Goal: Transaction & Acquisition: Purchase product/service

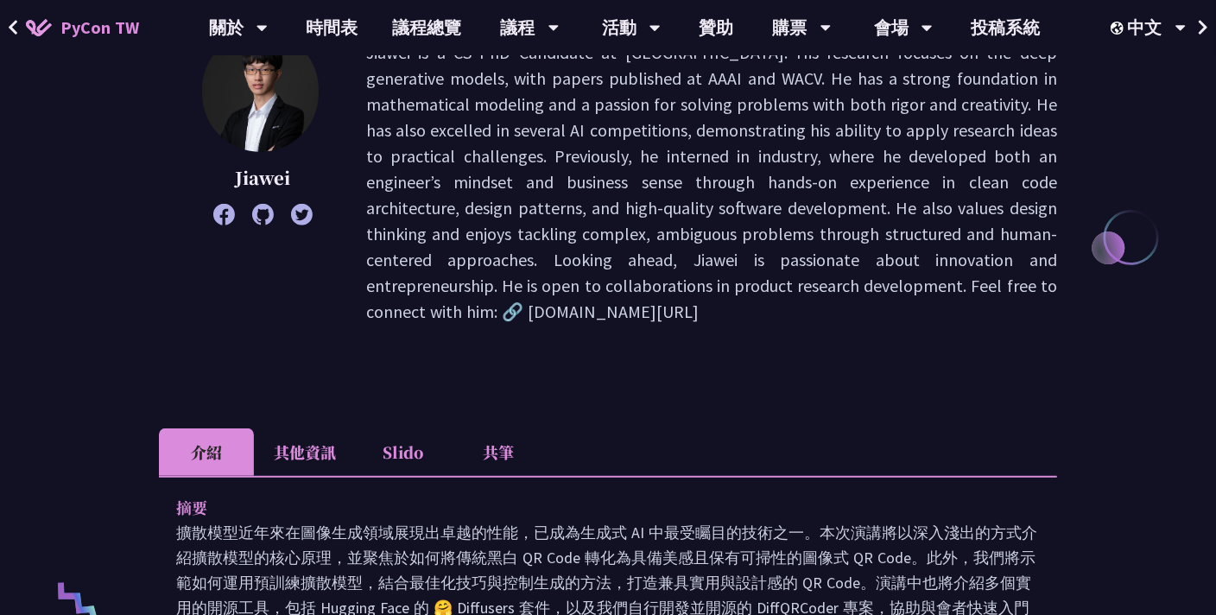
scroll to position [259, 0]
click at [322, 446] on li "其他資訊" at bounding box center [305, 450] width 102 height 47
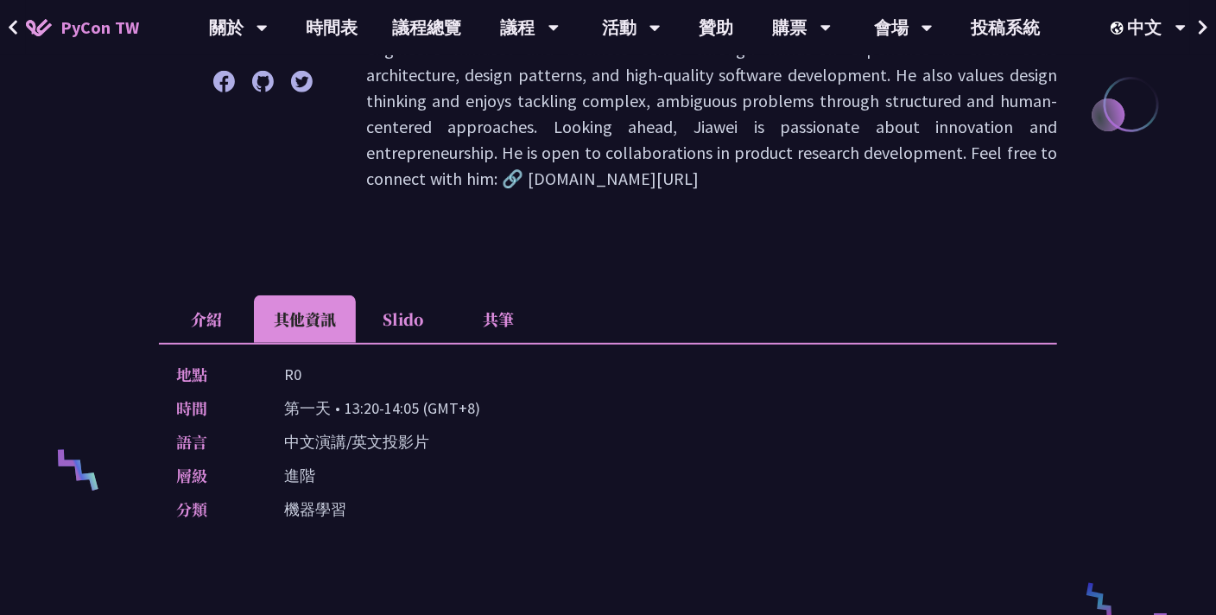
scroll to position [431, 0]
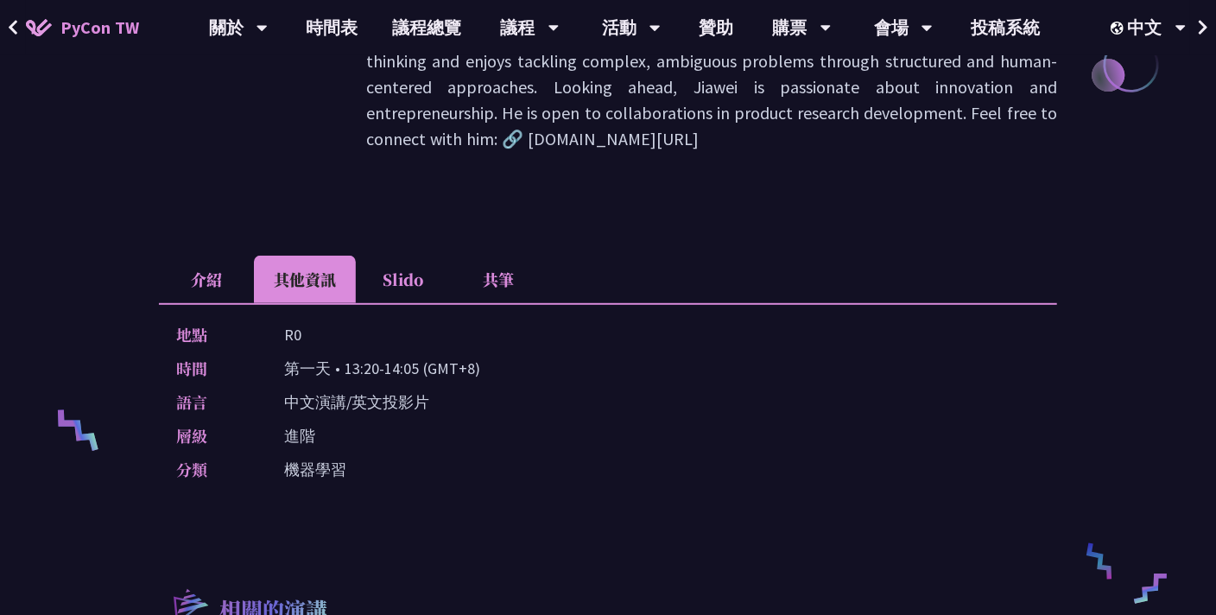
click at [408, 272] on li "Slido" at bounding box center [403, 279] width 95 height 47
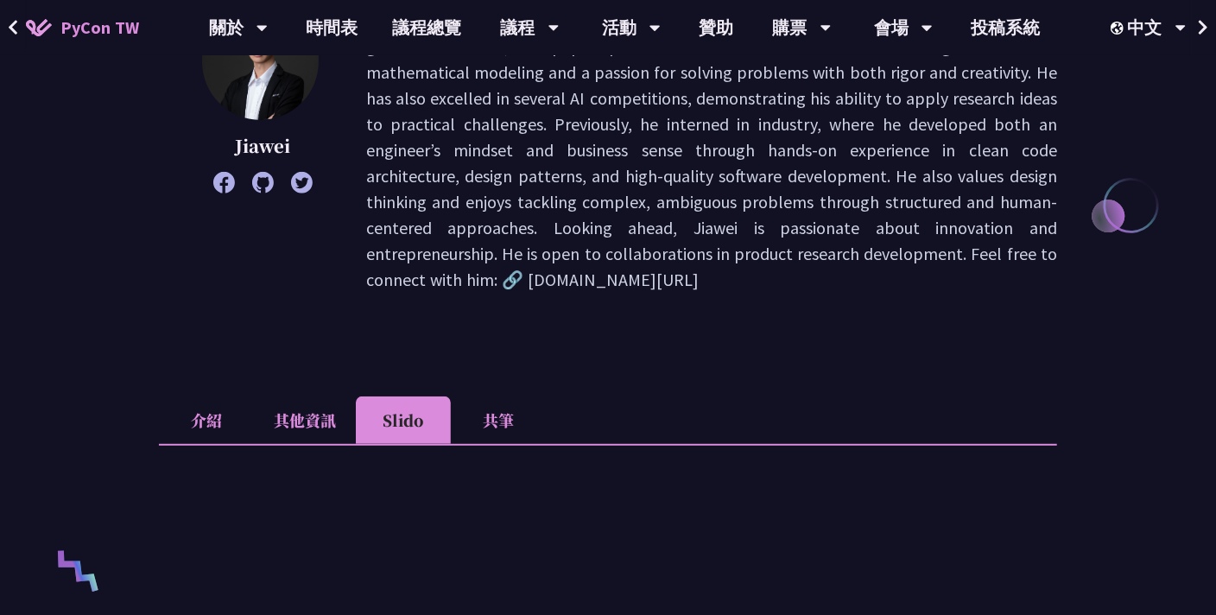
scroll to position [259, 0]
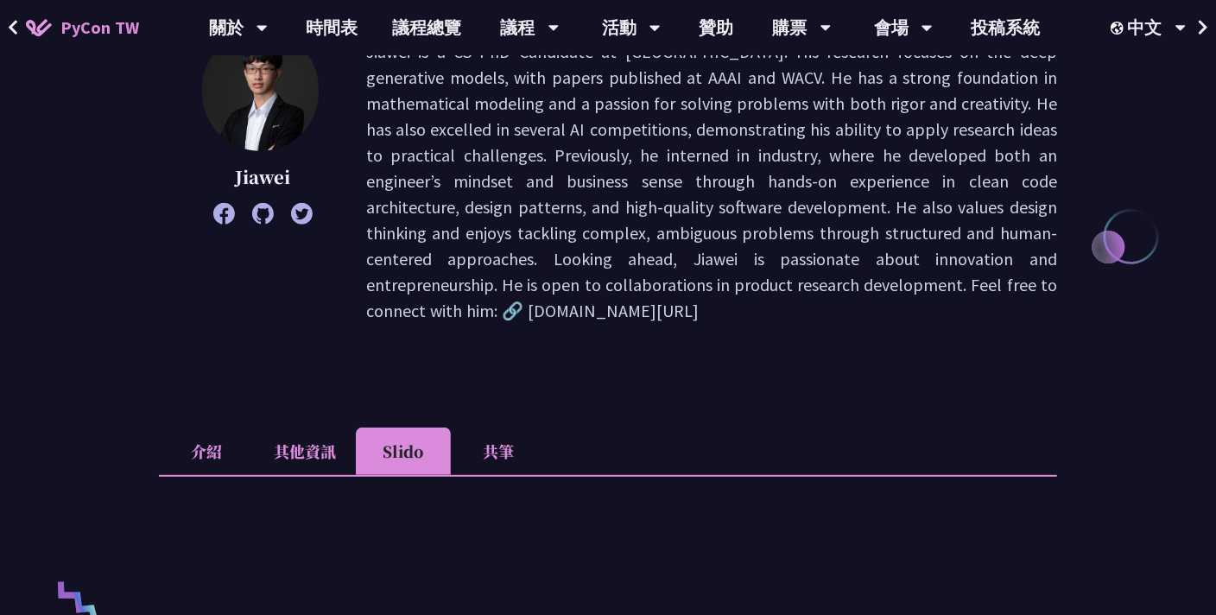
click at [506, 461] on li "共筆" at bounding box center [498, 450] width 95 height 47
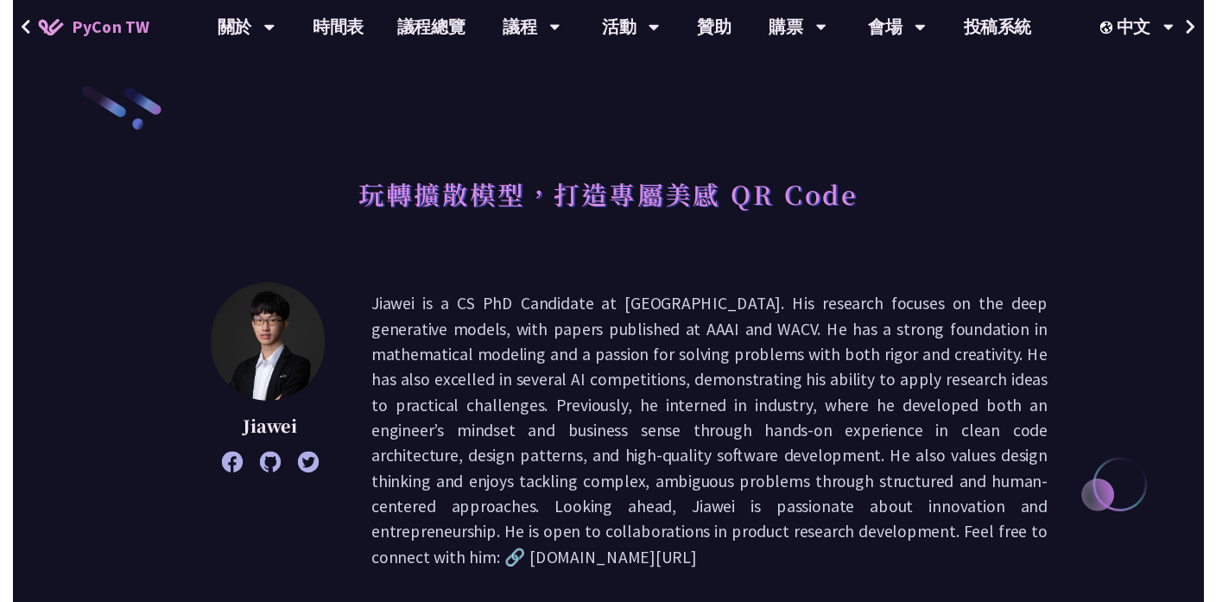
scroll to position [0, 0]
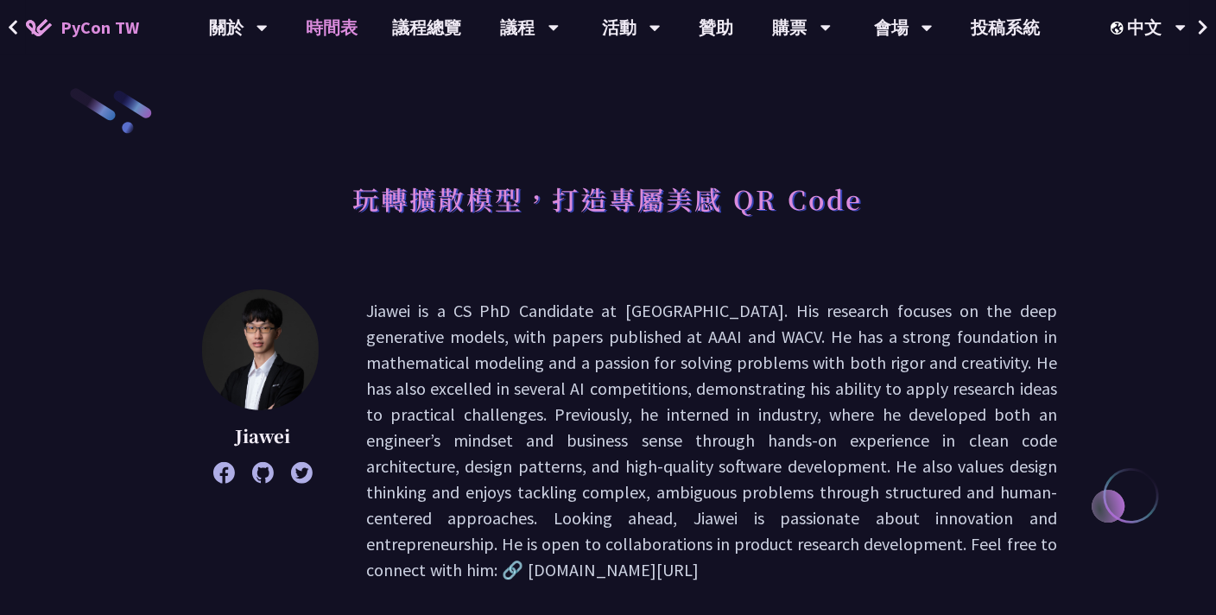
click at [333, 26] on link "時間表" at bounding box center [332, 27] width 86 height 55
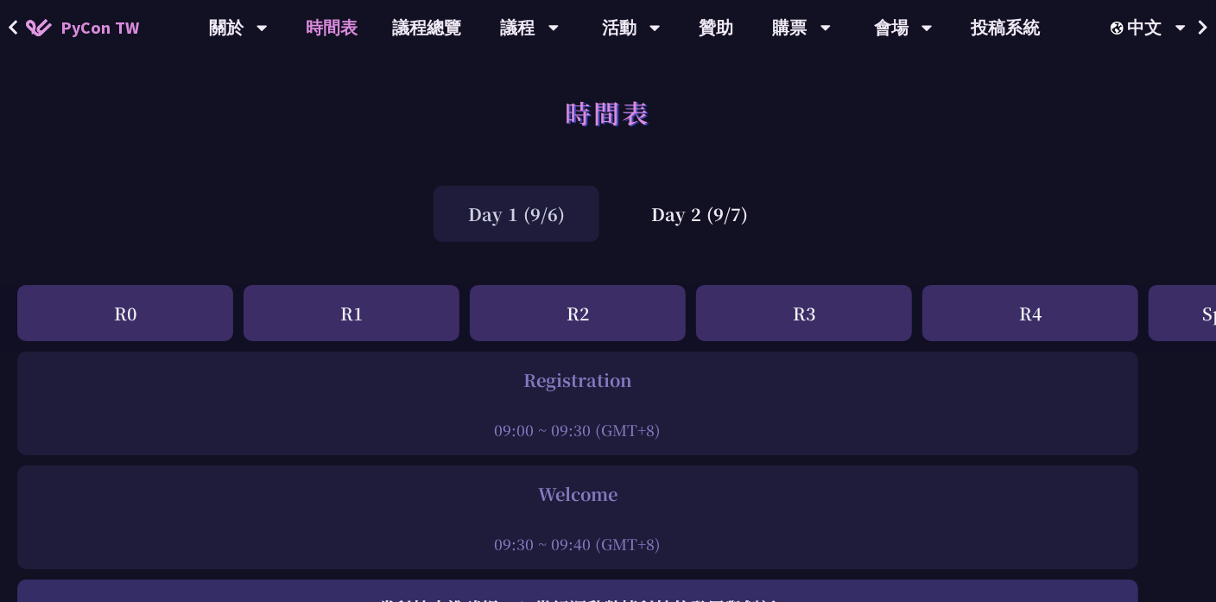
click at [118, 34] on span "PyCon TW" at bounding box center [99, 28] width 79 height 26
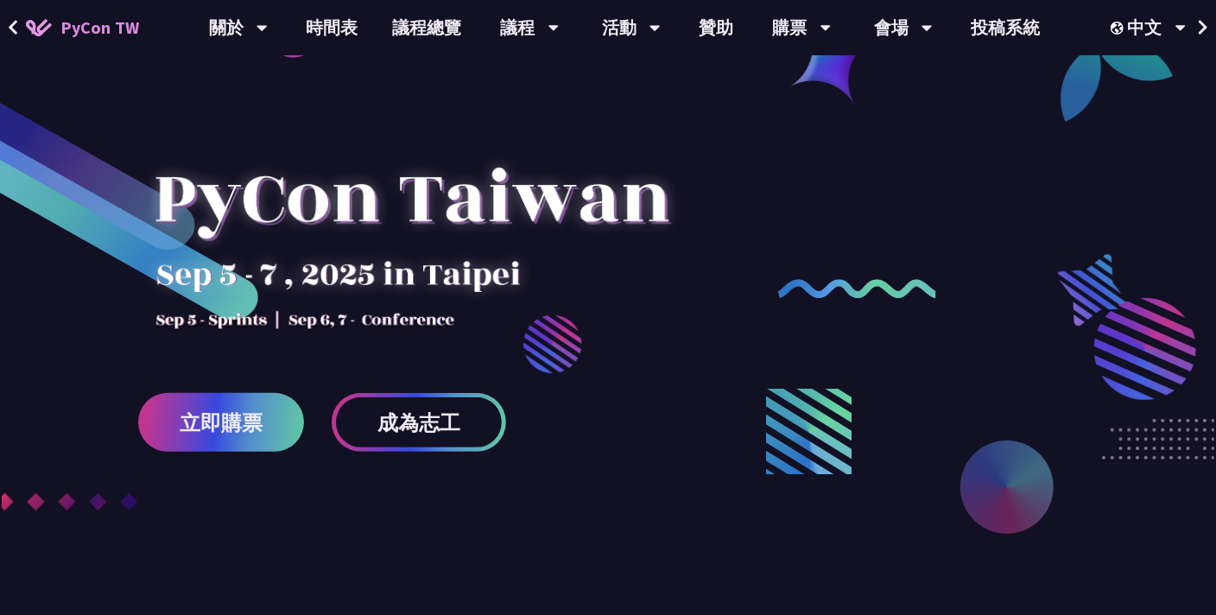
scroll to position [85, 0]
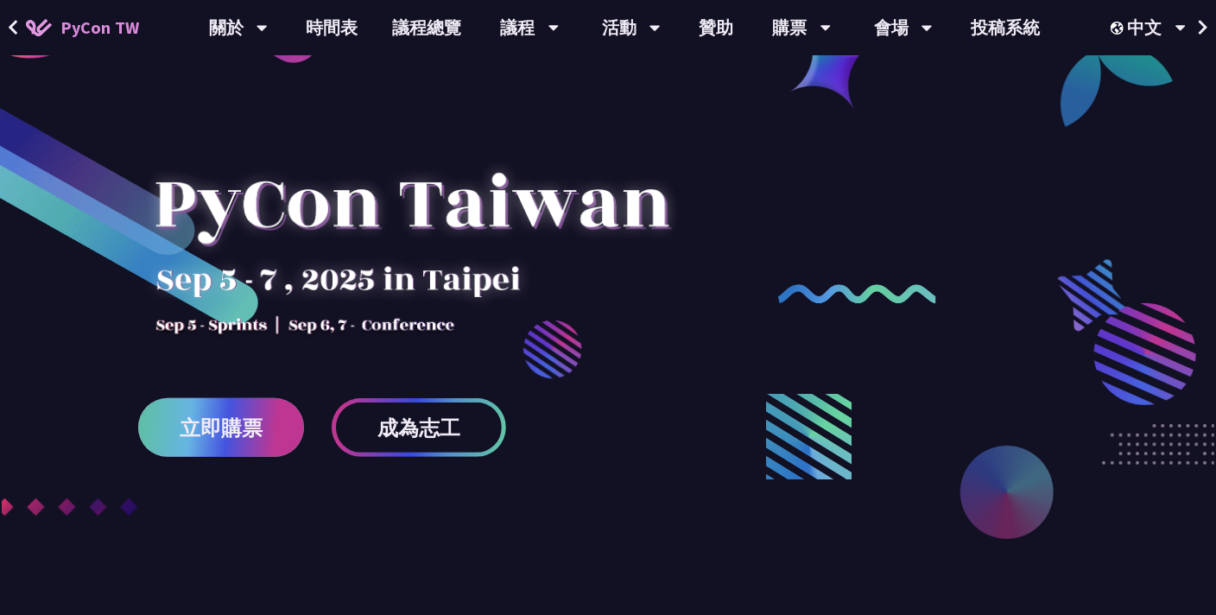
click at [207, 432] on span "立即購票" at bounding box center [221, 428] width 83 height 22
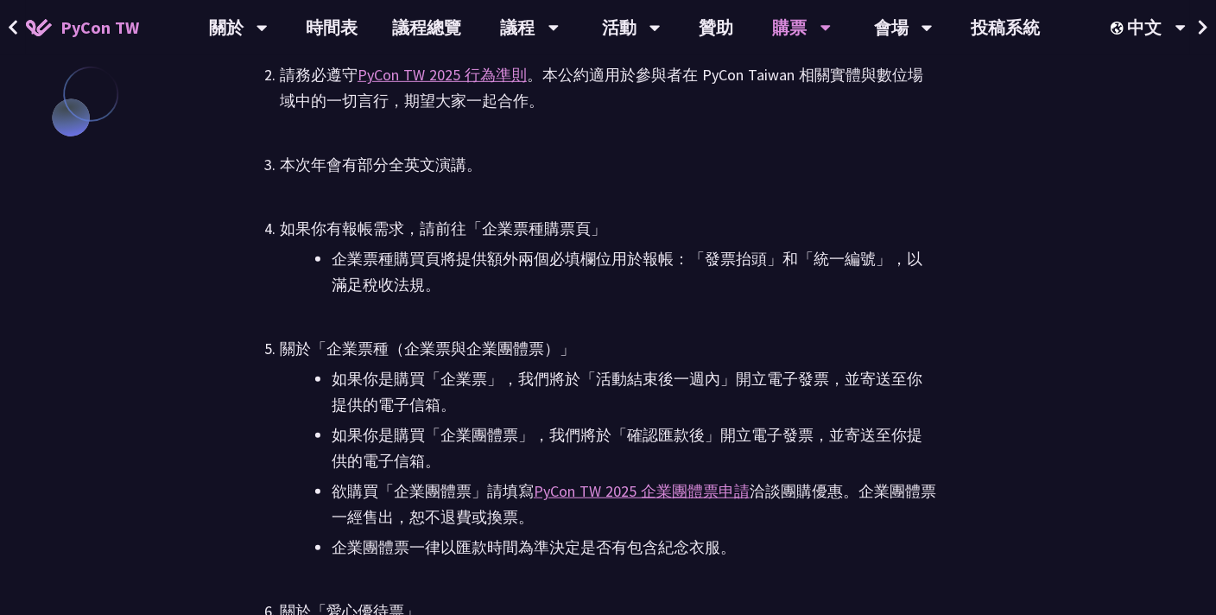
scroll to position [4231, 0]
